Goal: Check status: Check status

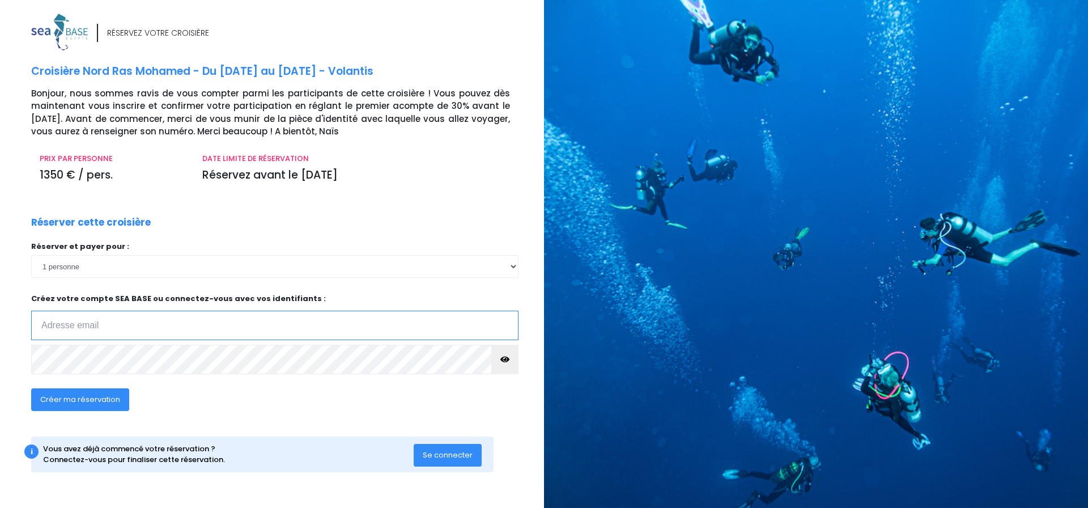
type input "[EMAIL_ADDRESS][DOMAIN_NAME]"
click at [442, 454] on span "Se connecter" at bounding box center [448, 454] width 50 height 11
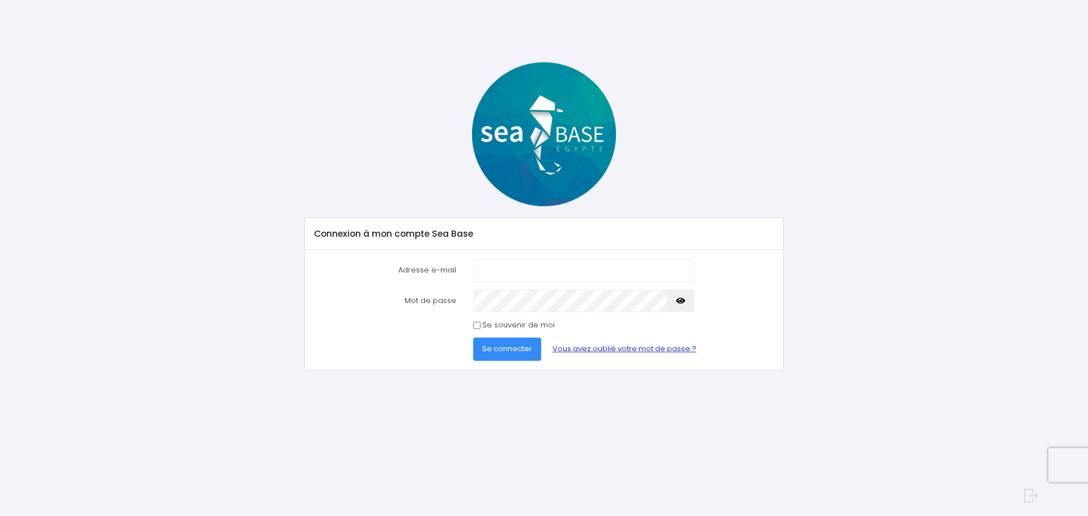
type input "[EMAIL_ADDRESS][DOMAIN_NAME]"
click at [513, 355] on button "Se connecter" at bounding box center [507, 349] width 68 height 23
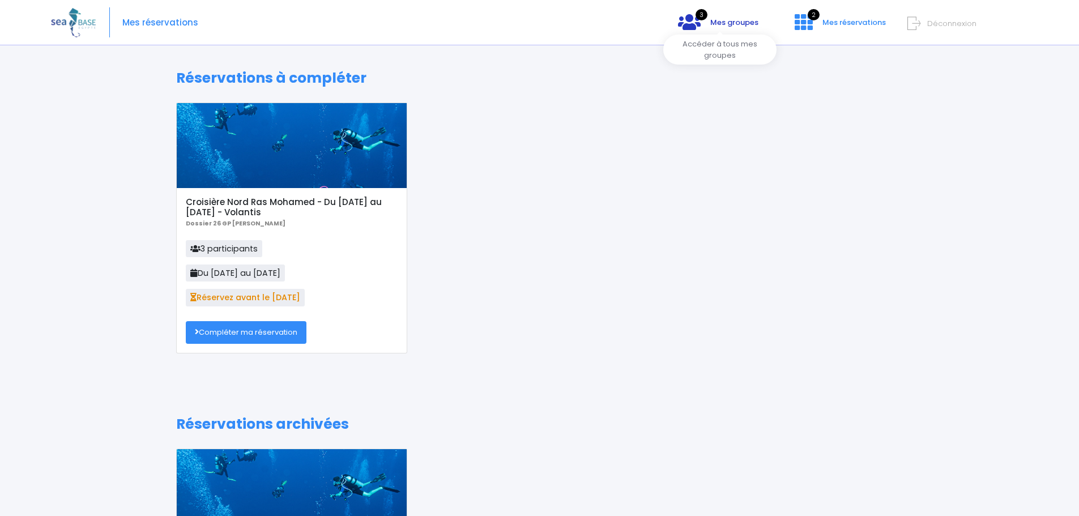
click at [724, 19] on span "Mes groupes" at bounding box center [734, 22] width 48 height 11
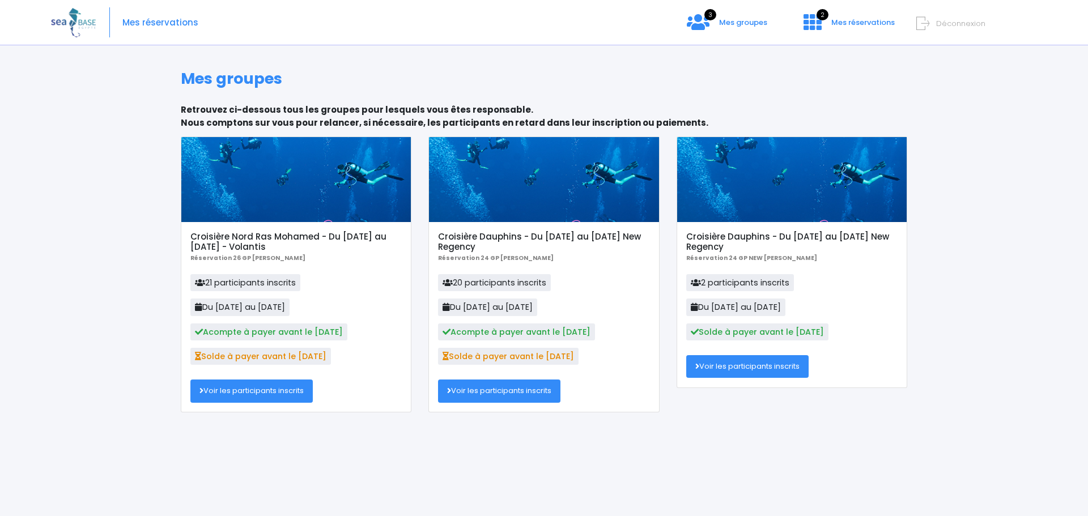
click at [258, 391] on link "Voir les participants inscrits" at bounding box center [251, 391] width 122 height 23
